Goal: Ask a question

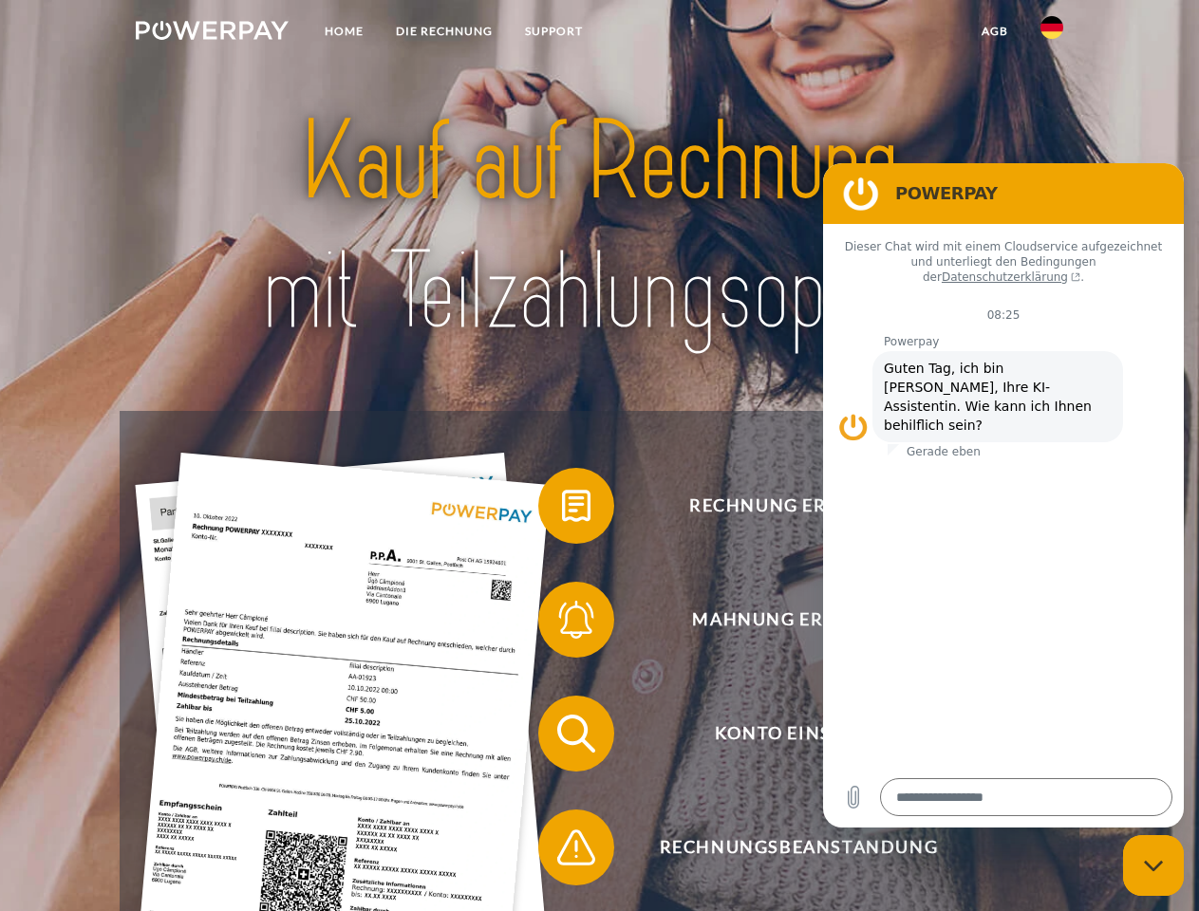
click at [212, 33] on img at bounding box center [212, 30] width 153 height 19
click at [1052, 33] on img at bounding box center [1051, 27] width 23 height 23
click at [994, 31] on link "agb" at bounding box center [994, 31] width 59 height 34
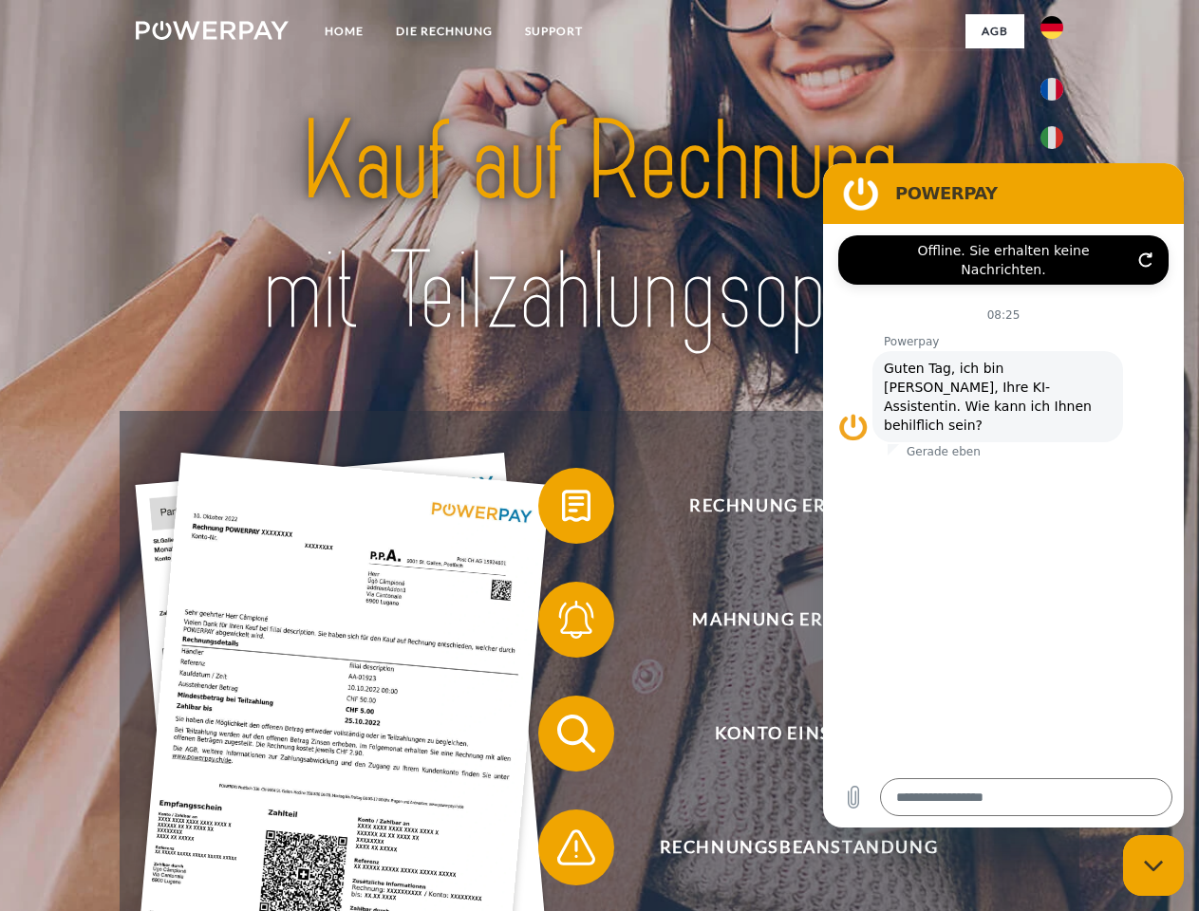
click at [562, 510] on span at bounding box center [547, 505] width 95 height 95
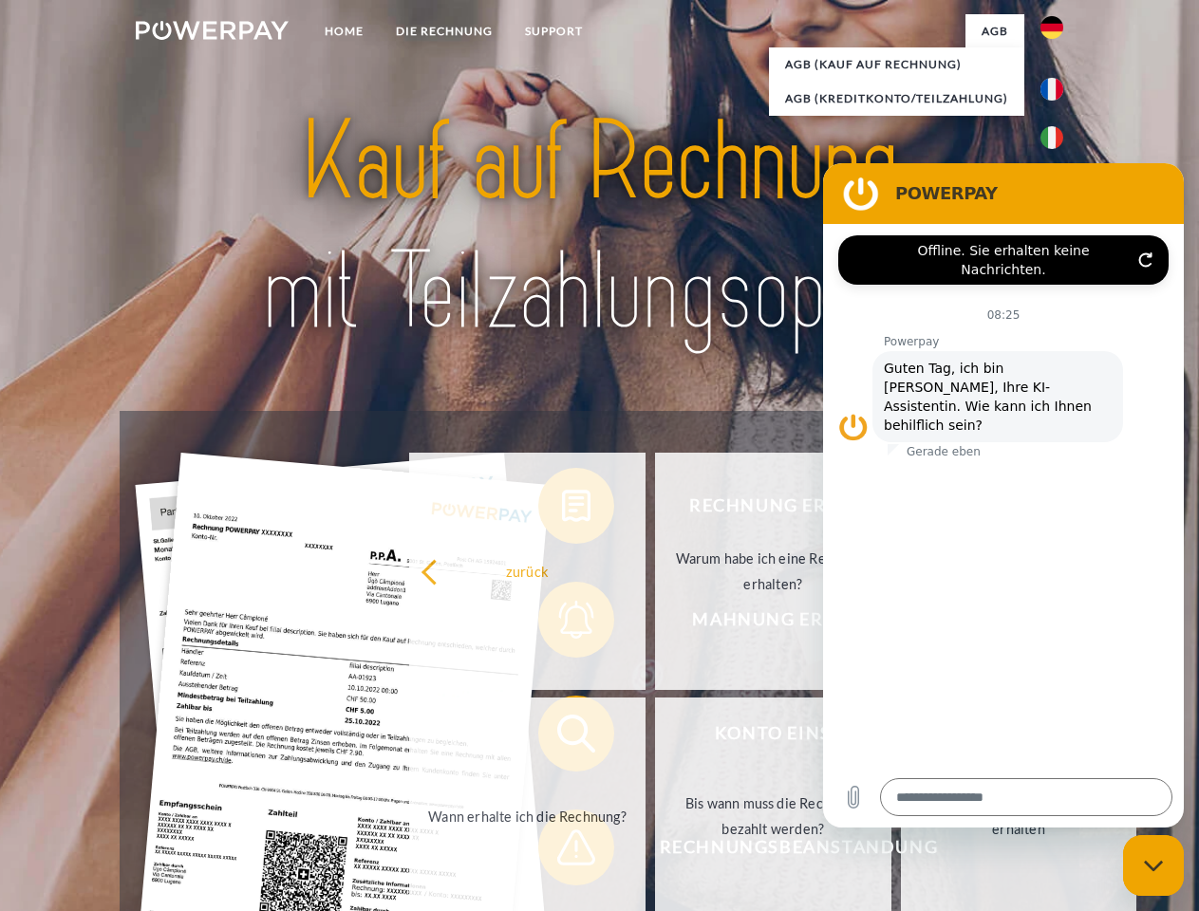
click at [562, 624] on div "Rechnung erhalten? Mahnung erhalten? Konto einsehen" at bounding box center [599, 790] width 959 height 759
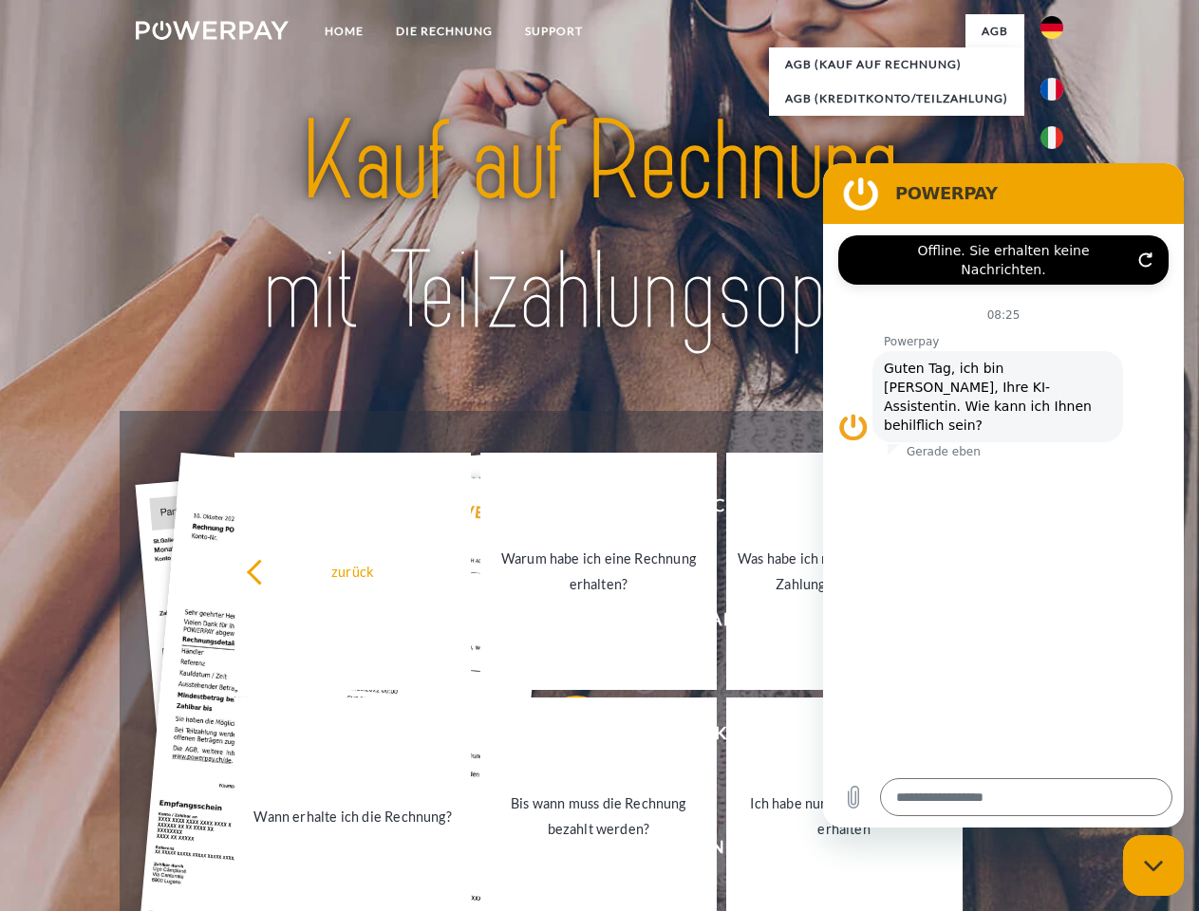
click at [562, 737] on link "Bis wann muss die Rechnung bezahlt werden?" at bounding box center [598, 816] width 236 height 237
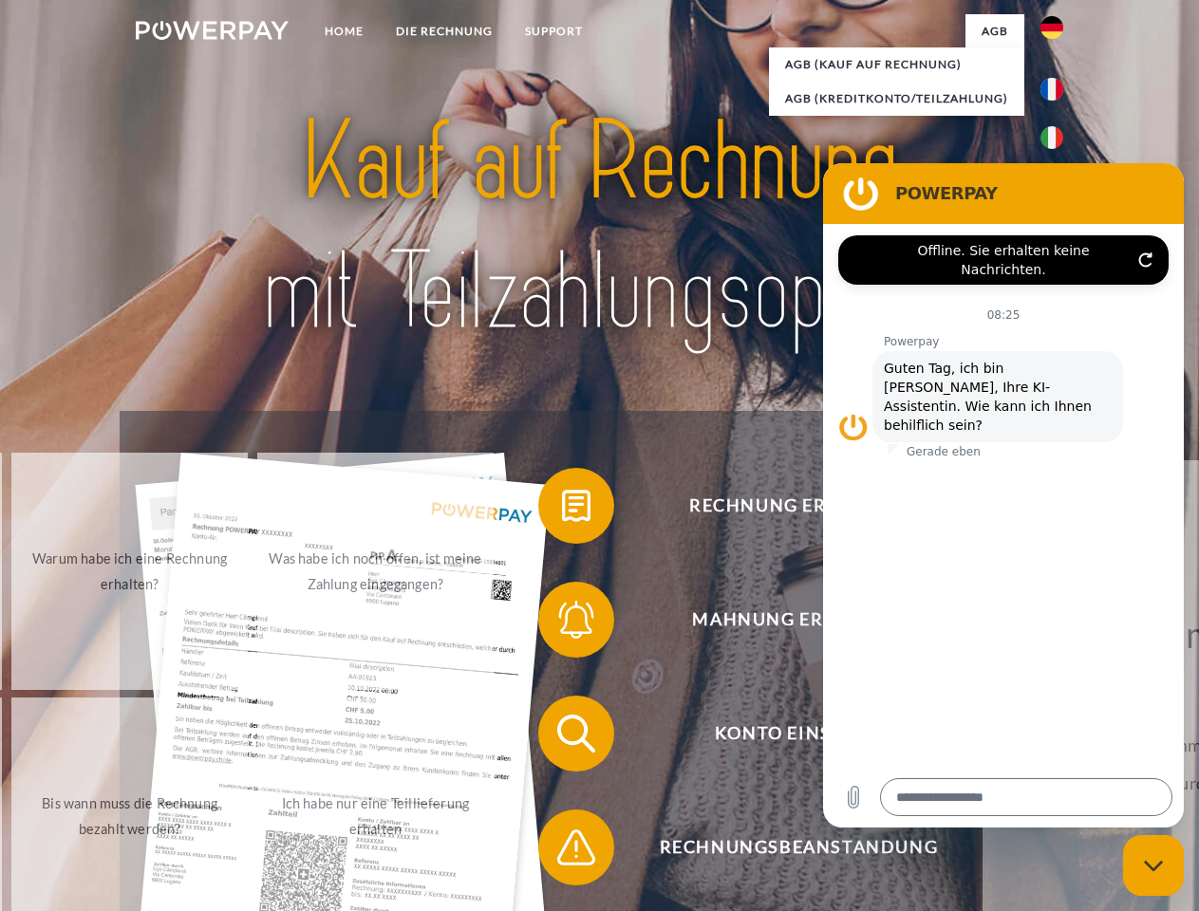
click at [562, 851] on span at bounding box center [547, 847] width 95 height 95
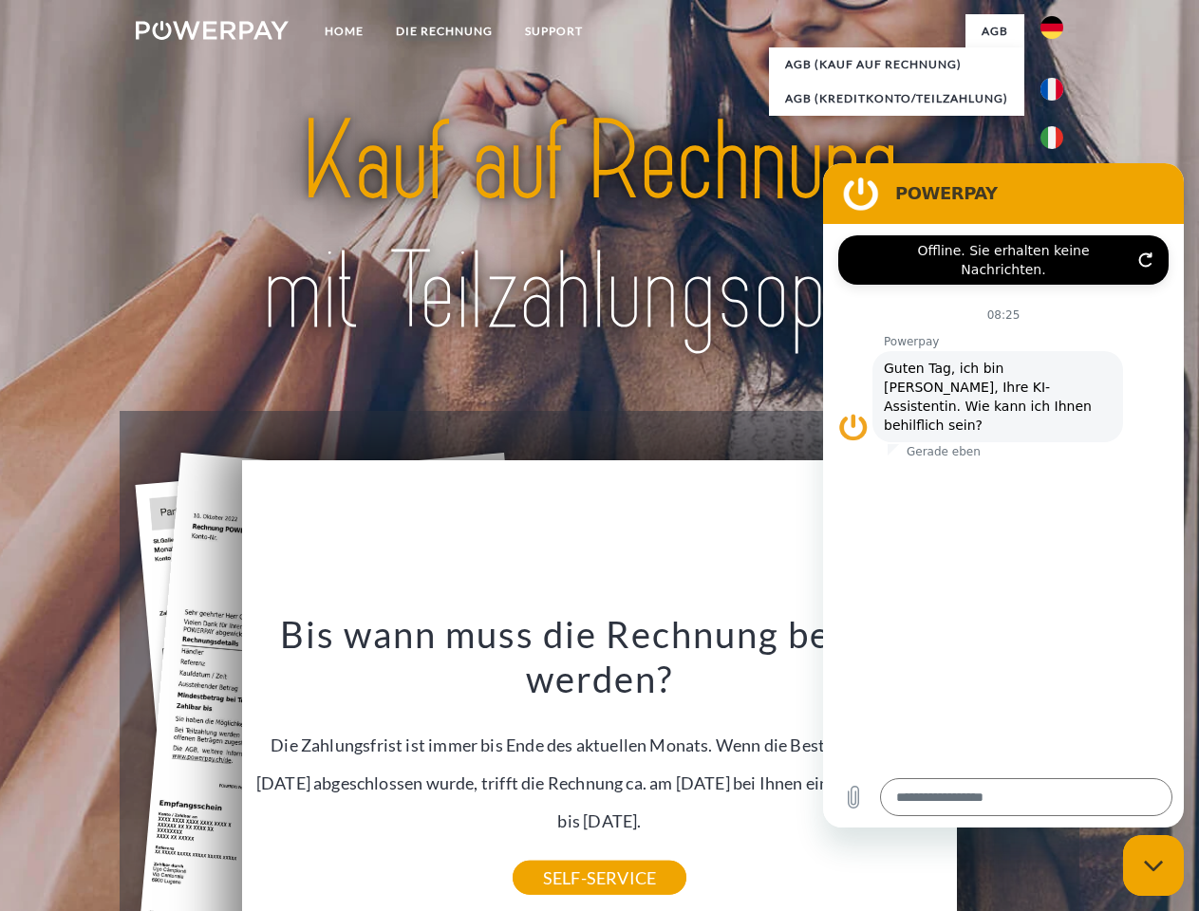
click at [1153, 866] on icon "Messaging-Fenster schließen" at bounding box center [1154, 866] width 20 height 12
type textarea "*"
